Goal: Task Accomplishment & Management: Use online tool/utility

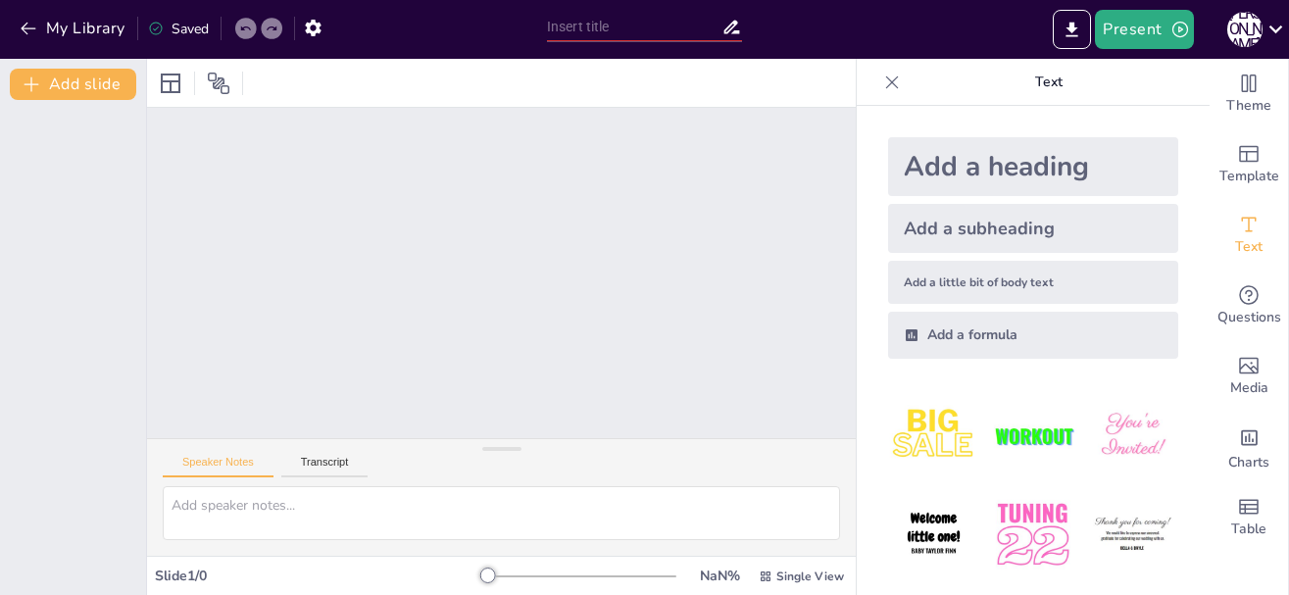
click at [883, 83] on icon at bounding box center [892, 83] width 20 height 20
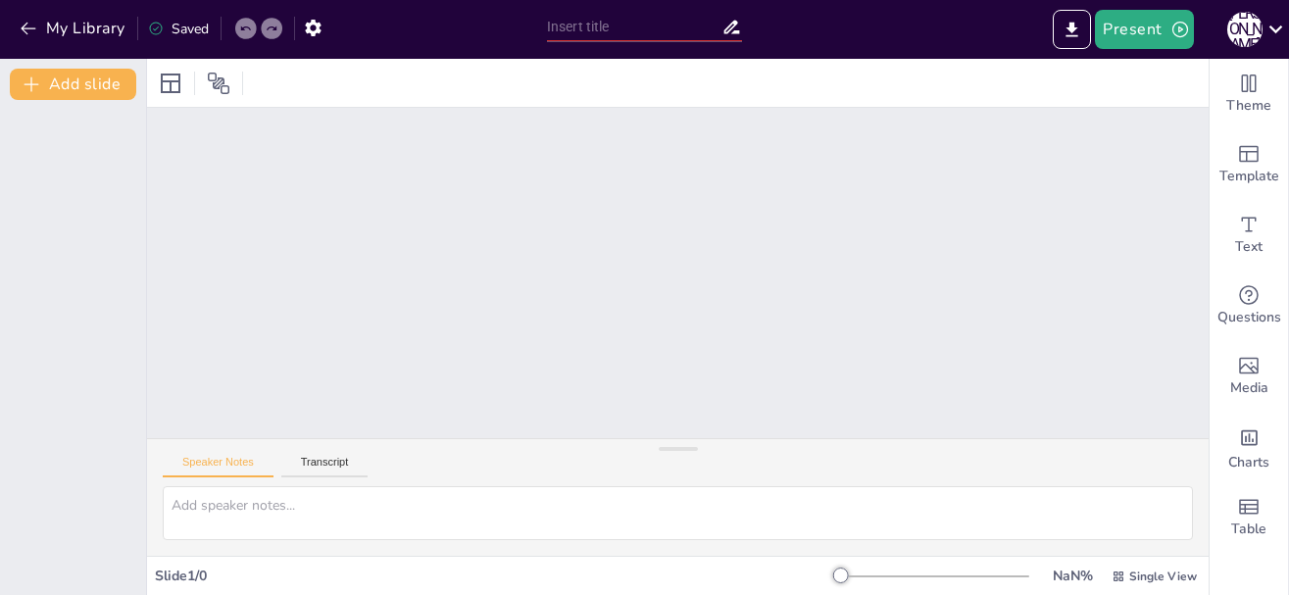
click at [460, 220] on div at bounding box center [678, 273] width 1062 height 330
click at [679, 450] on div at bounding box center [678, 449] width 39 height 20
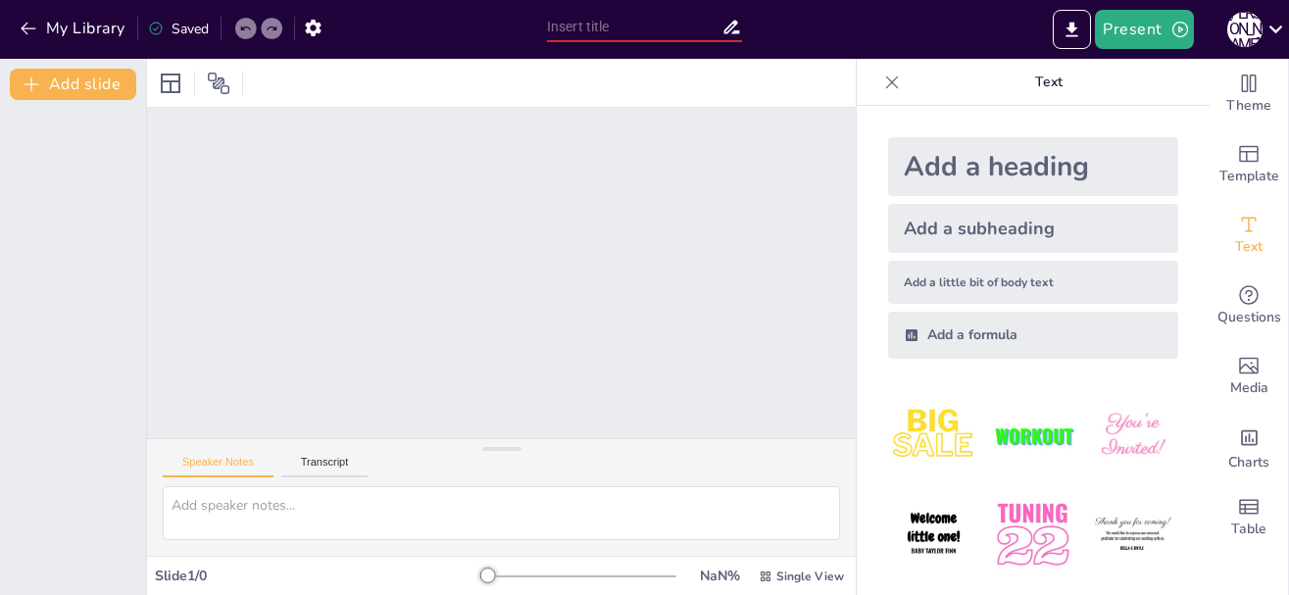
click at [843, 130] on div at bounding box center [501, 273] width 709 height 330
click at [155, 79] on div at bounding box center [170, 83] width 31 height 31
click at [75, 73] on button "Add slide" at bounding box center [73, 84] width 126 height 31
click at [205, 588] on div "Slide 1 / 0 NaN % Single View" at bounding box center [501, 576] width 709 height 31
click at [517, 578] on div at bounding box center [582, 577] width 188 height 16
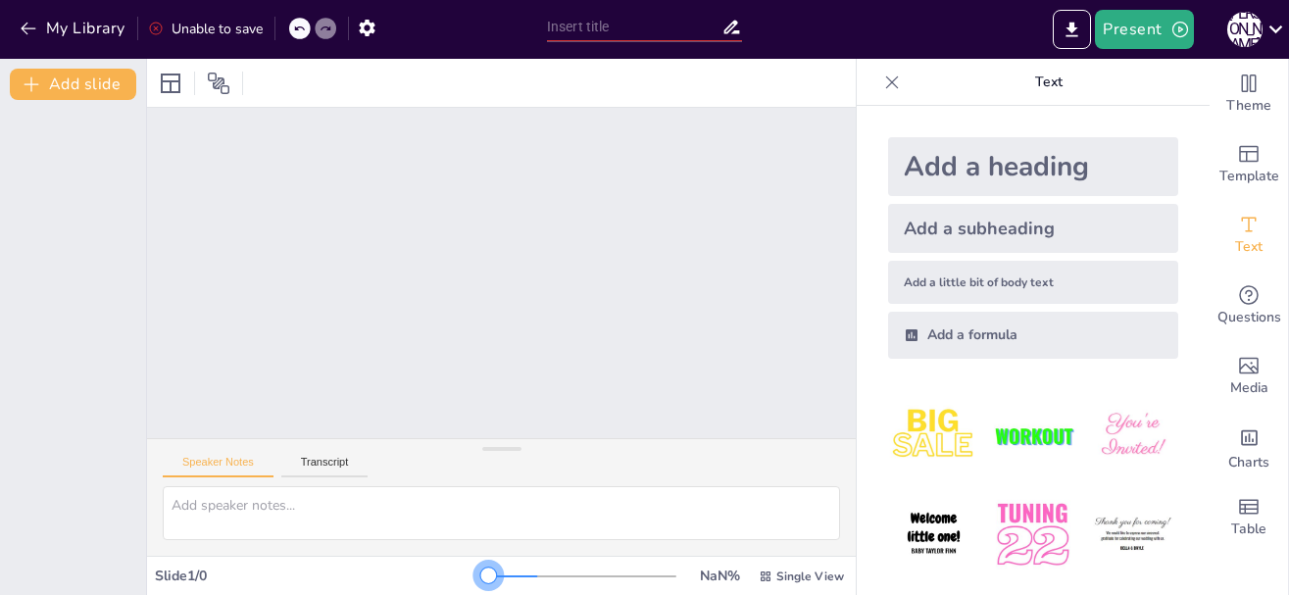
click at [539, 575] on div at bounding box center [582, 576] width 188 height 2
click at [560, 577] on div at bounding box center [582, 577] width 188 height 16
drag, startPoint x: 516, startPoint y: 577, endPoint x: 453, endPoint y: 579, distance: 62.8
click at [453, 579] on div "Slide 1 / 0 NaN % Single View" at bounding box center [501, 576] width 709 height 31
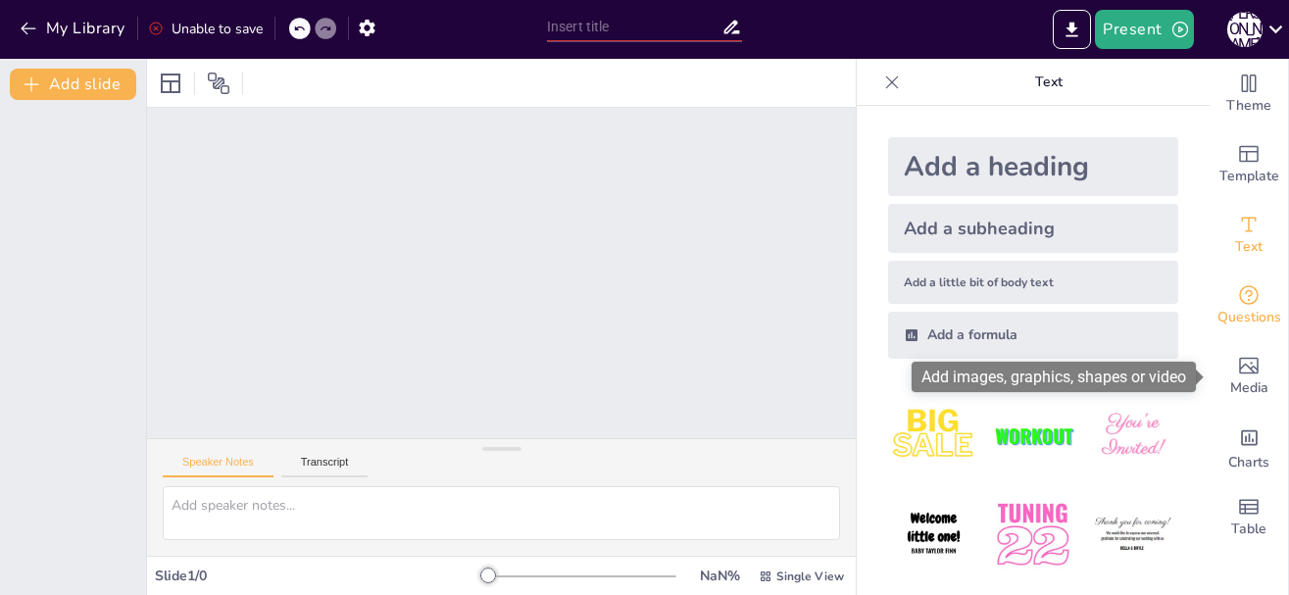
drag, startPoint x: 1205, startPoint y: 176, endPoint x: 1216, endPoint y: 285, distance: 109.3
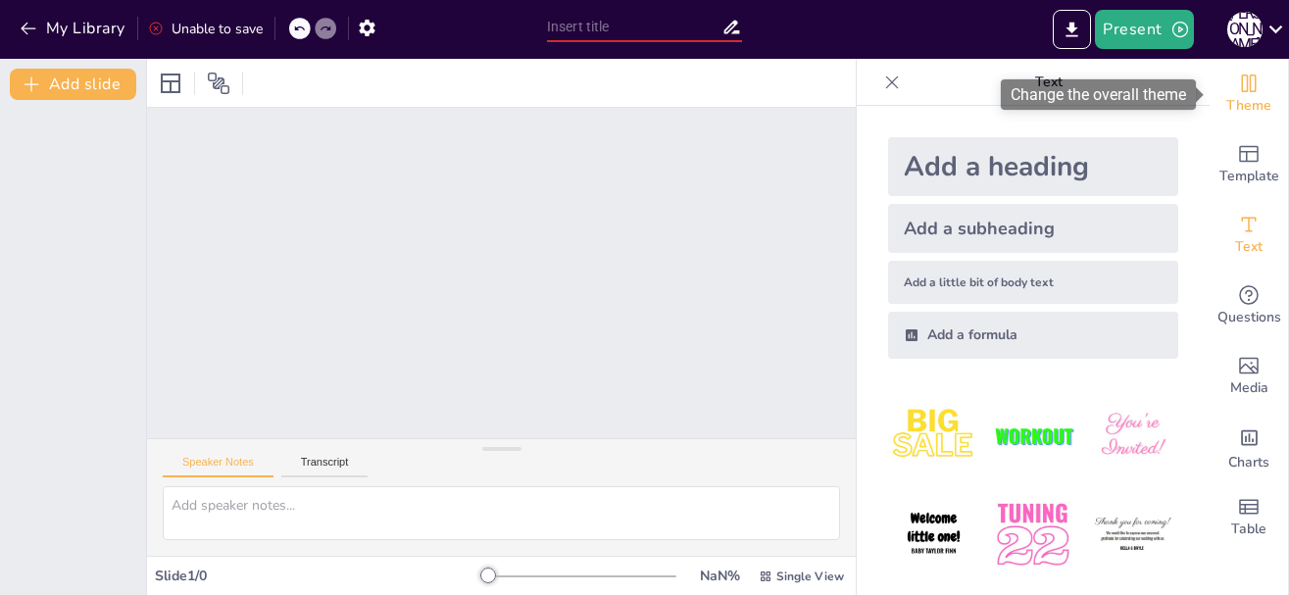
click at [1250, 95] on span "Theme" at bounding box center [1248, 106] width 45 height 22
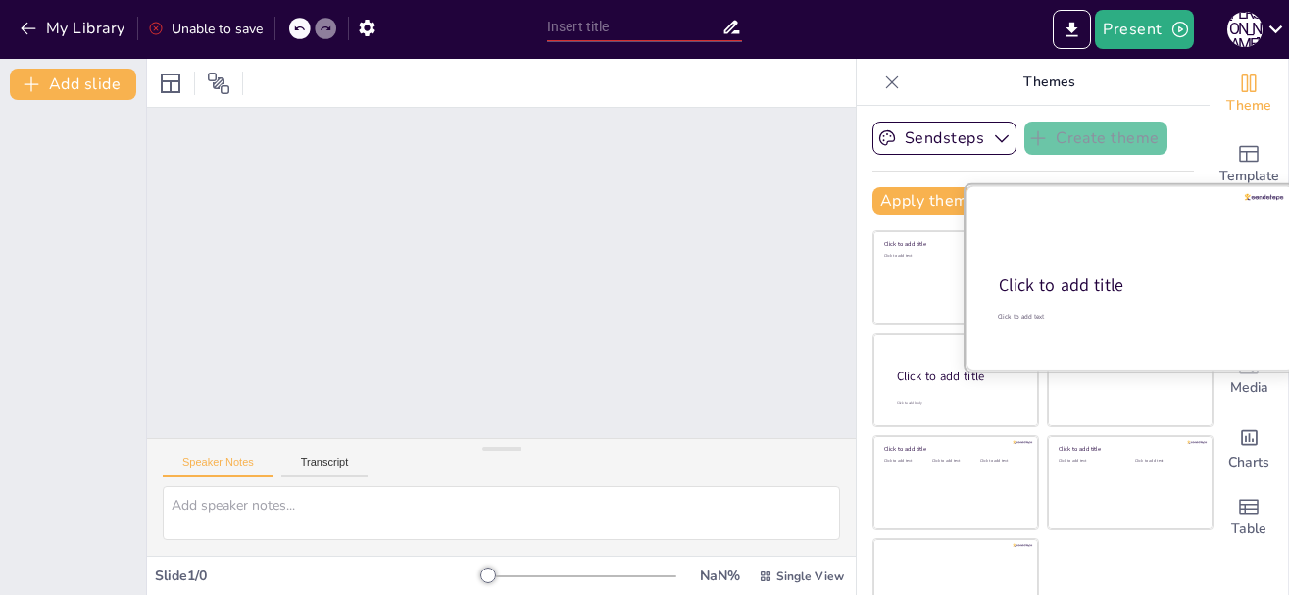
click at [1102, 270] on div at bounding box center [1130, 277] width 329 height 185
click at [1073, 292] on span "Click to add title" at bounding box center [1061, 285] width 125 height 24
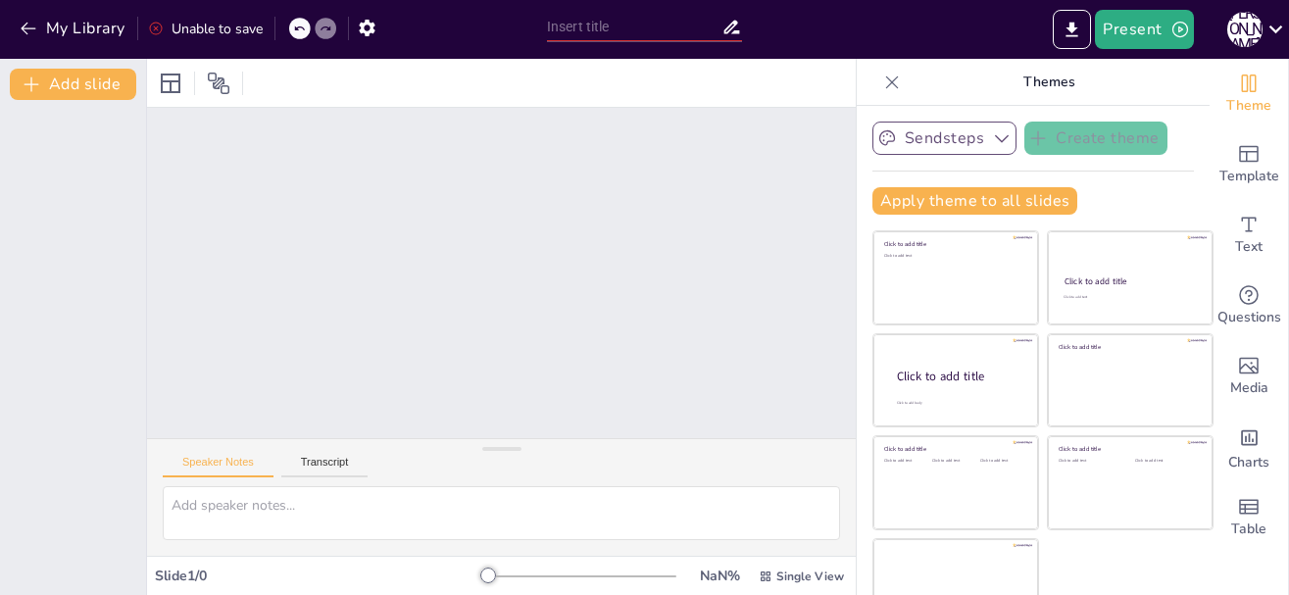
click at [969, 147] on button "Sendsteps" at bounding box center [944, 138] width 144 height 33
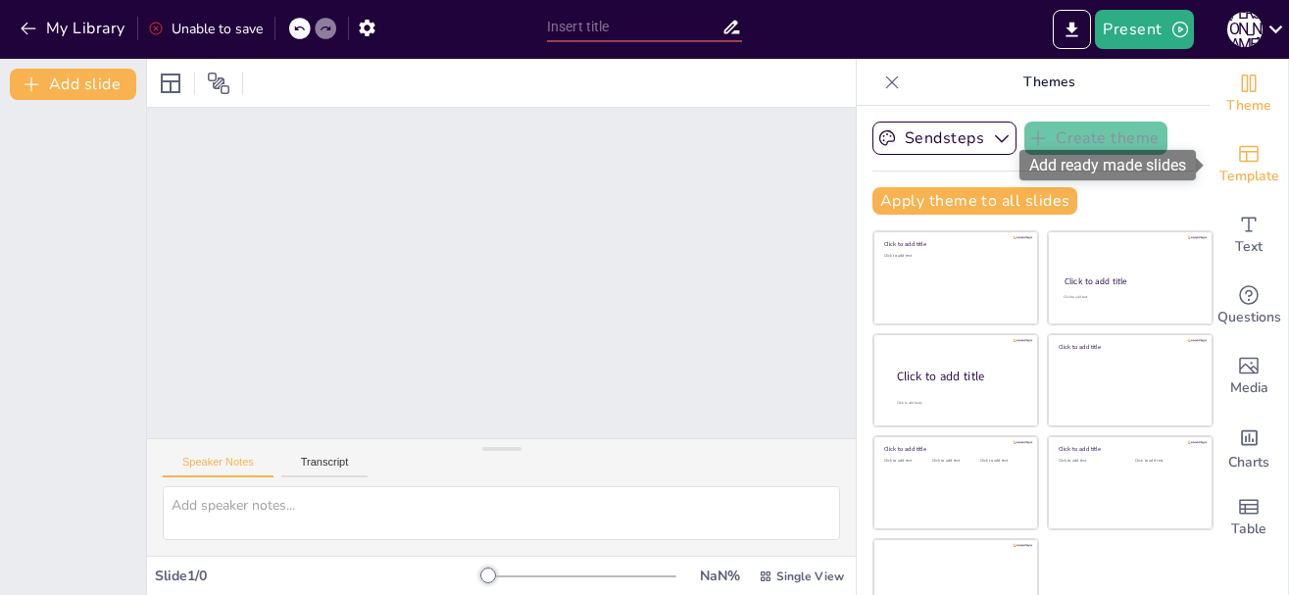
click at [1253, 157] on icon "Add ready made slides" at bounding box center [1249, 154] width 24 height 24
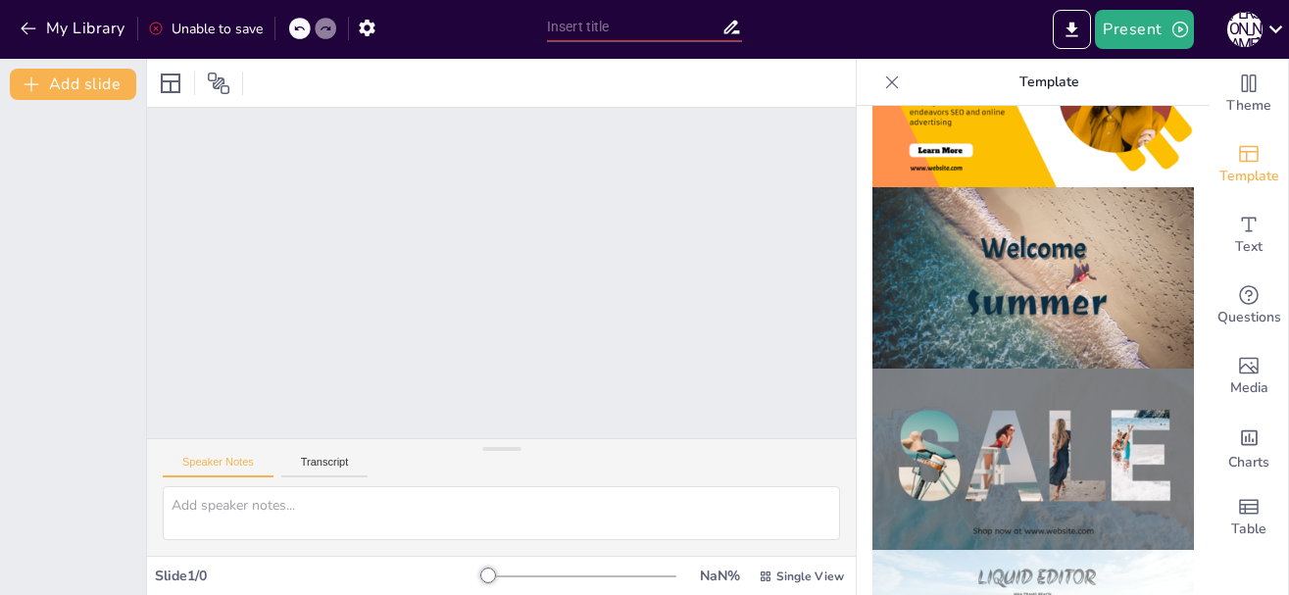
scroll to position [649, 0]
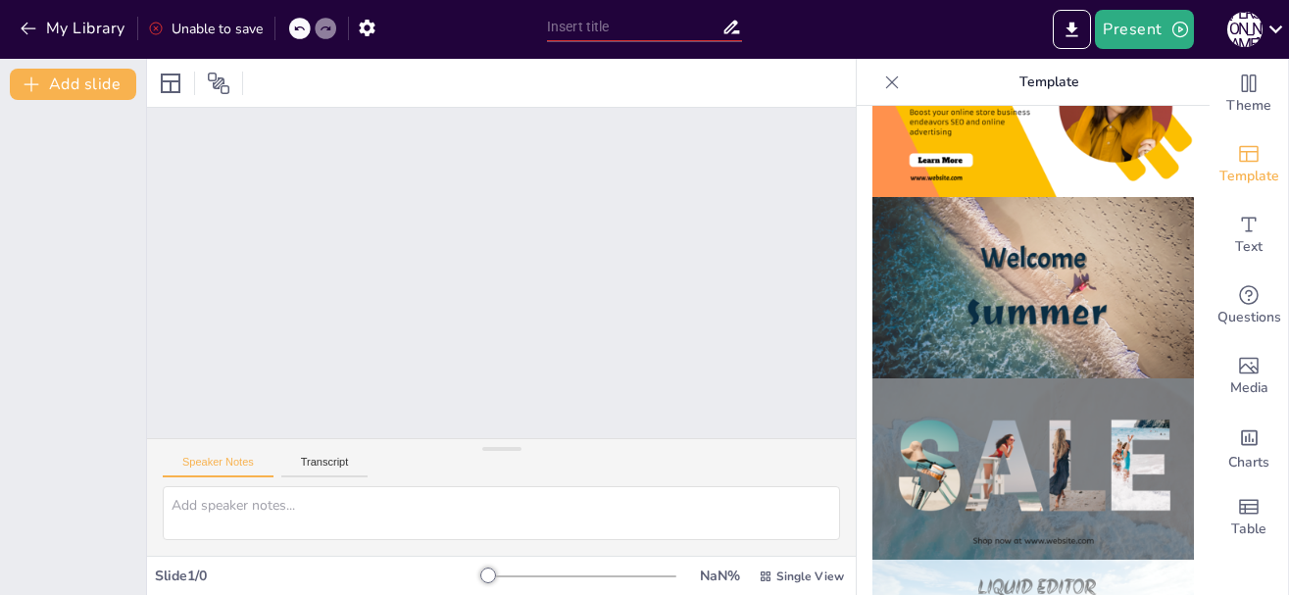
click at [1118, 288] on img at bounding box center [1033, 287] width 322 height 181
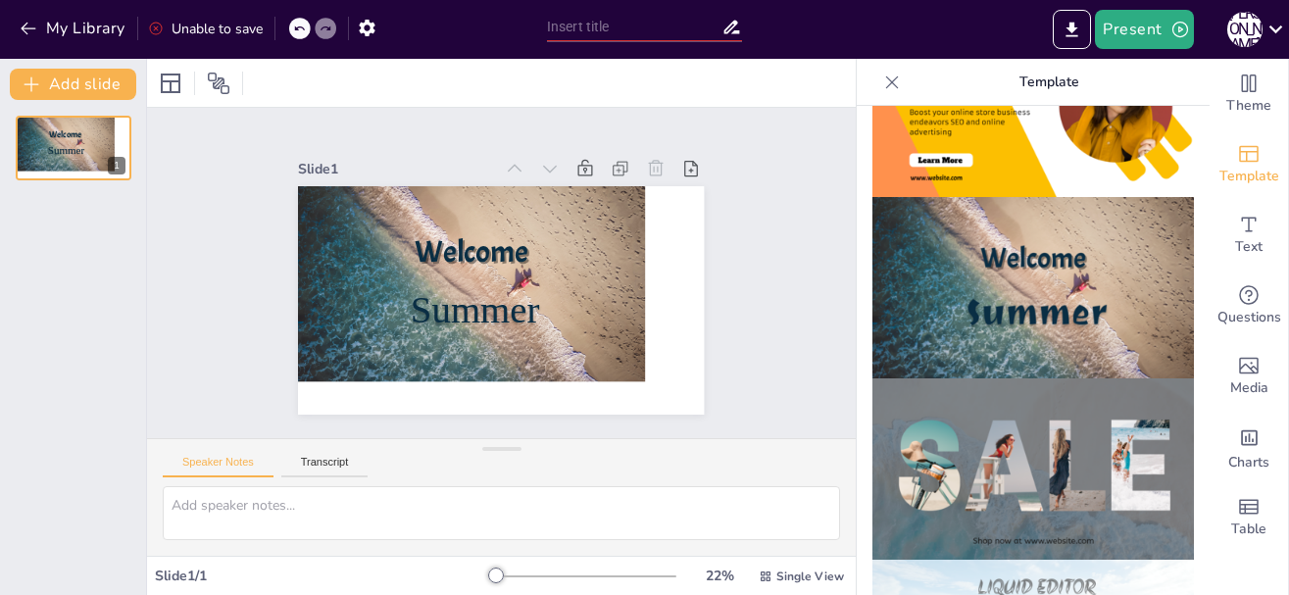
scroll to position [0, 0]
drag, startPoint x: 1207, startPoint y: 236, endPoint x: 1195, endPoint y: 285, distance: 50.4
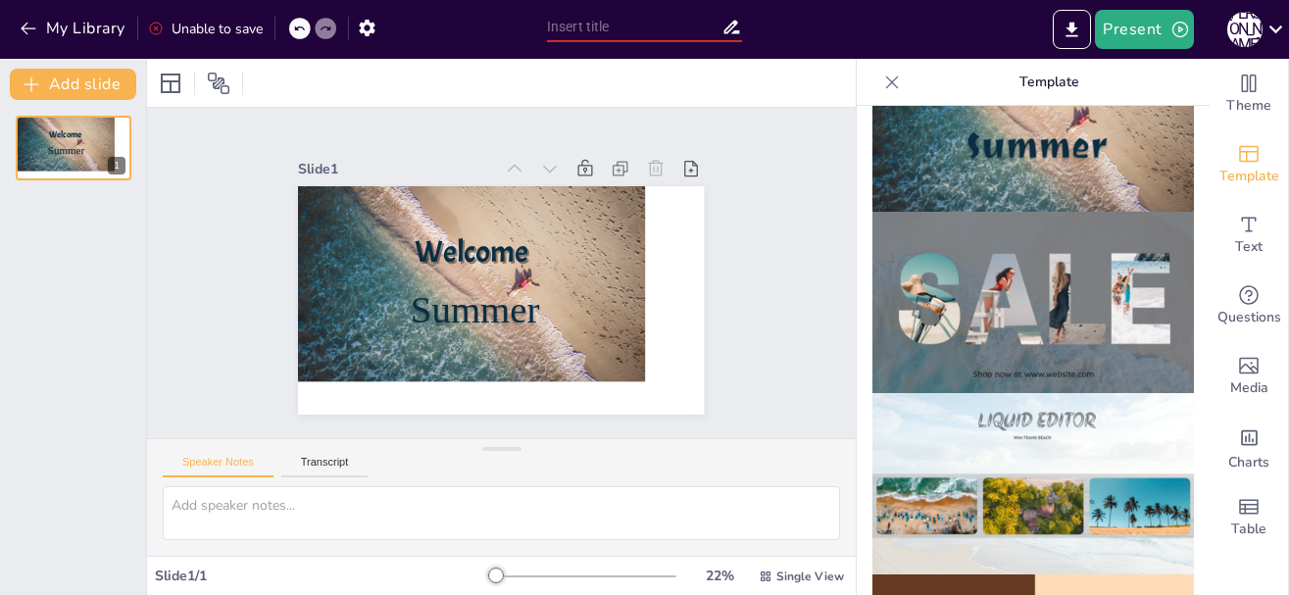
scroll to position [911, 0]
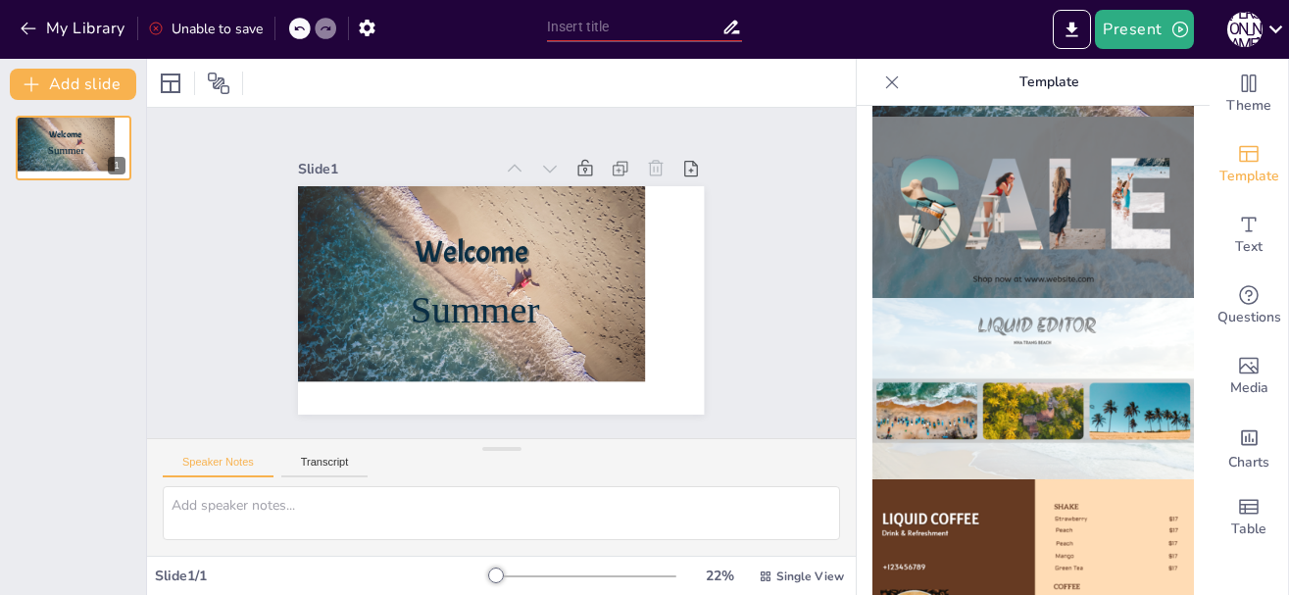
click at [1131, 246] on img at bounding box center [1033, 207] width 322 height 181
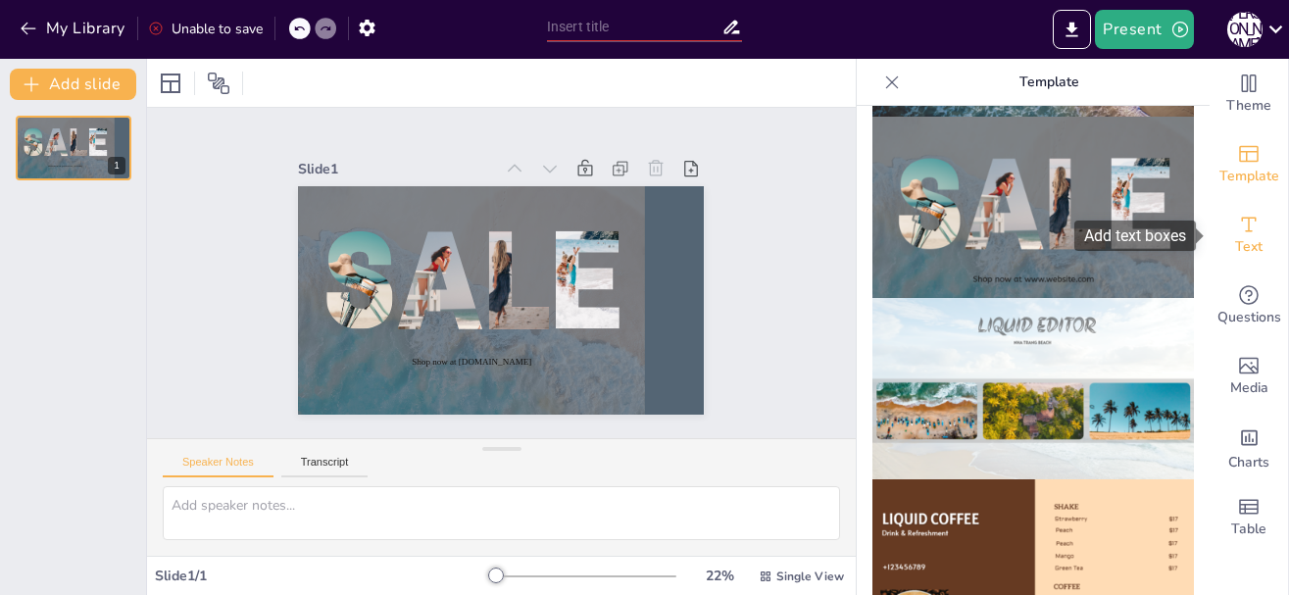
click at [1246, 231] on icon "Add text boxes" at bounding box center [1249, 224] width 15 height 15
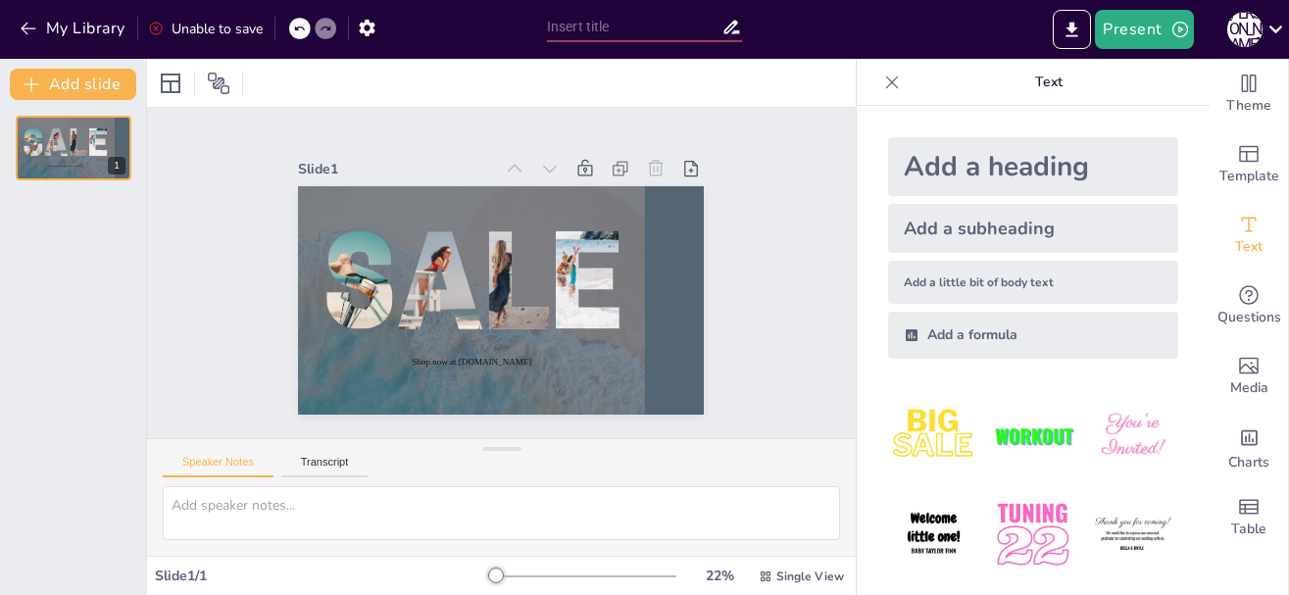
drag, startPoint x: 1210, startPoint y: 229, endPoint x: 1208, endPoint y: 380, distance: 151.0
click at [1208, 380] on div "Theme Template Text Questions Media Charts Table Text Add a heading Add a subhe…" at bounding box center [1073, 327] width 432 height 536
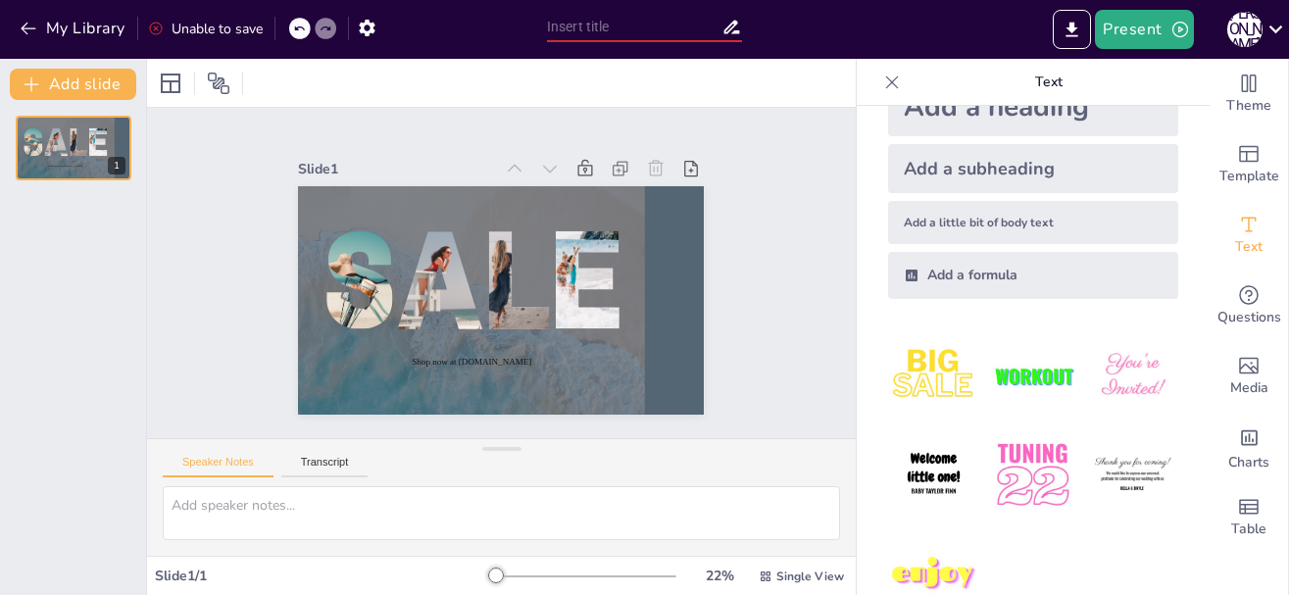
scroll to position [117, 0]
